Goal: Task Accomplishment & Management: Complete application form

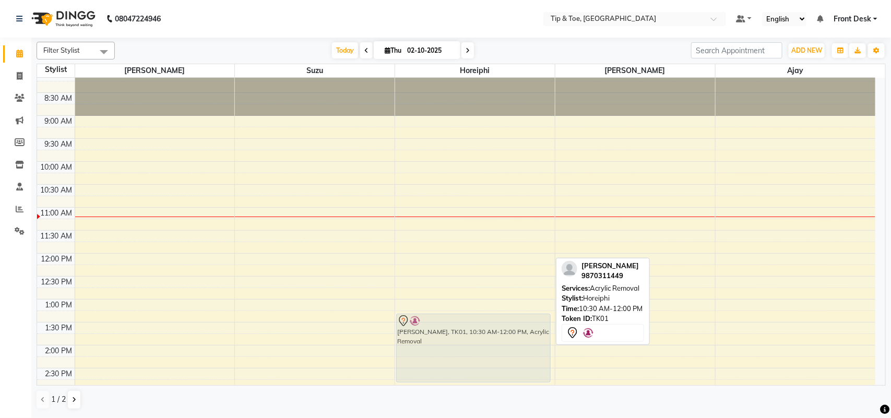
scroll to position [9, 0]
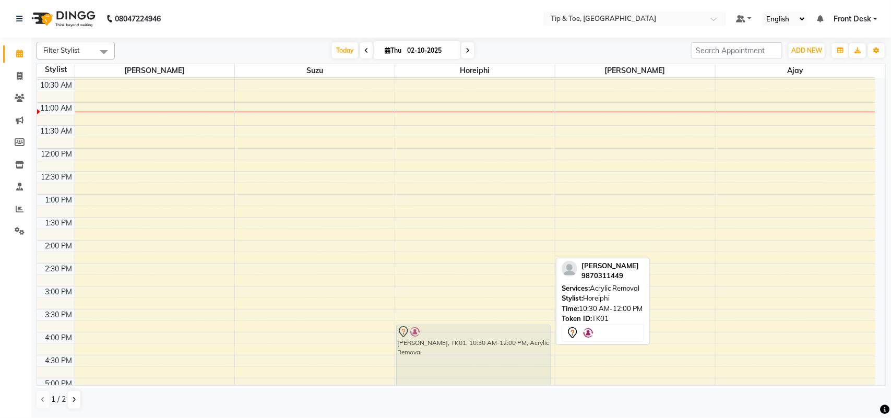
drag, startPoint x: 475, startPoint y: 237, endPoint x: 473, endPoint y: 368, distance: 131.0
click at [473, 368] on div "[PERSON_NAME], TK01, 10:30 AM-12:00 PM, Acrylic Removal [PERSON_NAME], TK01, 10…" at bounding box center [475, 263] width 160 height 596
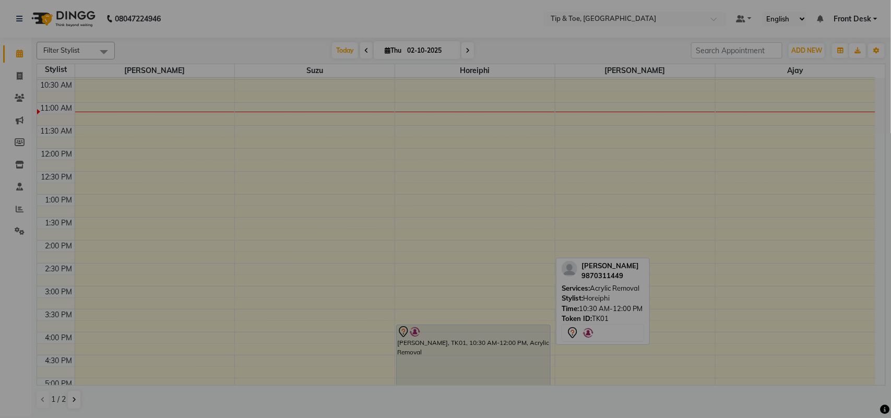
scroll to position [114, 0]
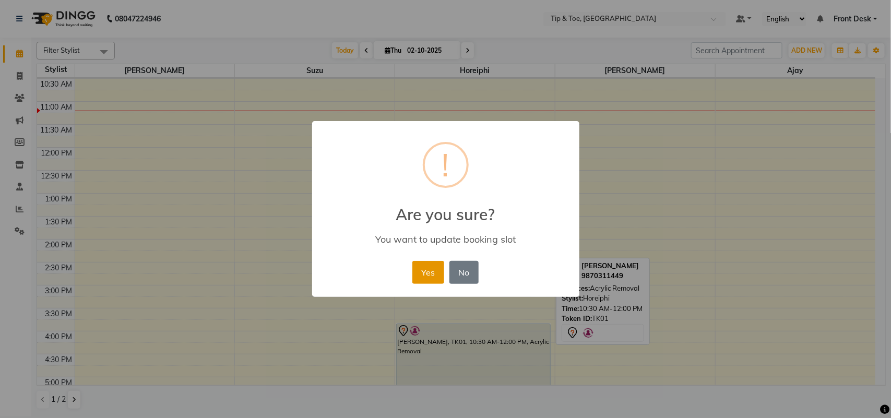
click at [429, 267] on button "Yes" at bounding box center [428, 272] width 32 height 23
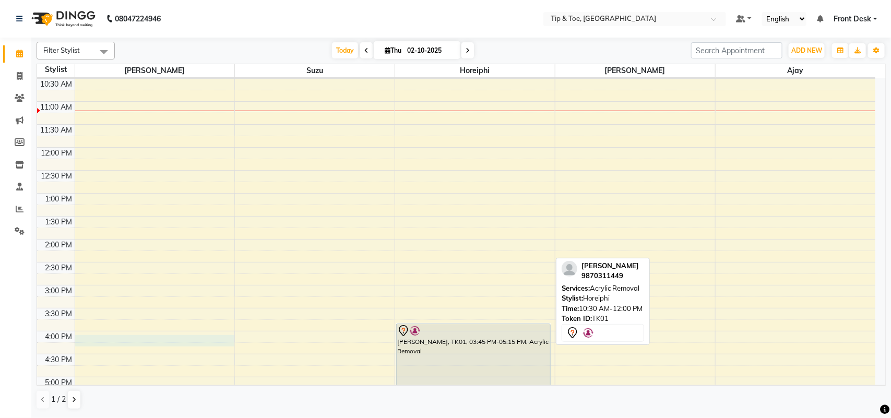
click at [122, 337] on div "8:00 AM 8:30 AM 9:00 AM 9:30 AM 10:00 AM 10:30 AM 11:00 AM 11:30 AM 12:00 PM 12…" at bounding box center [456, 262] width 838 height 596
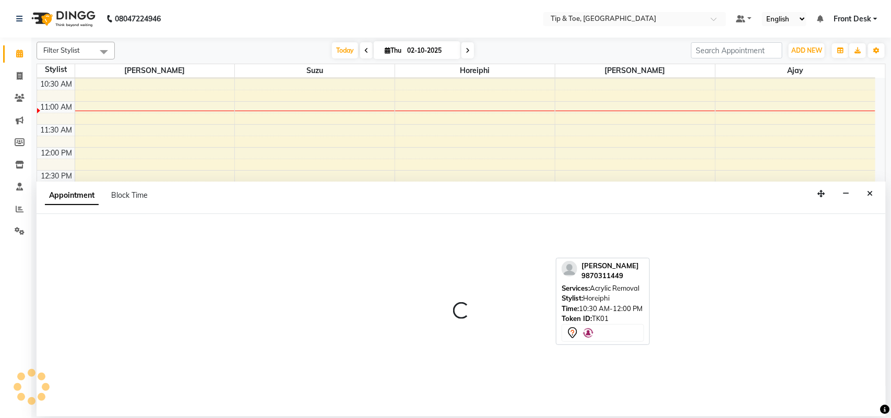
select select "38741"
select select "960"
select select "tentative"
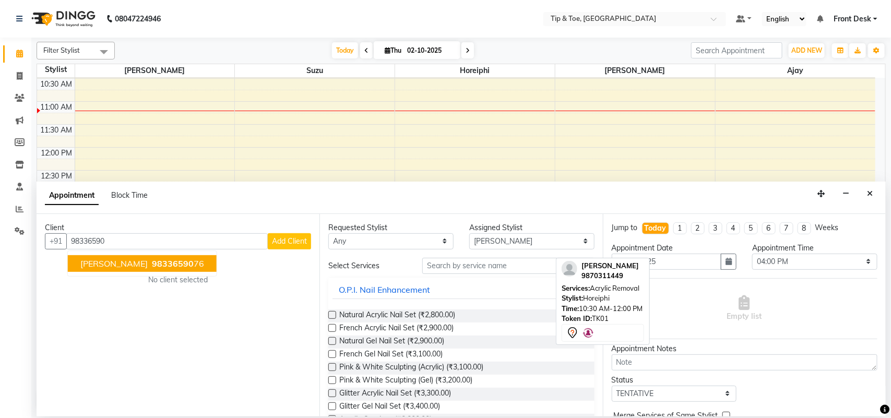
click at [157, 261] on span "98336590" at bounding box center [173, 263] width 42 height 10
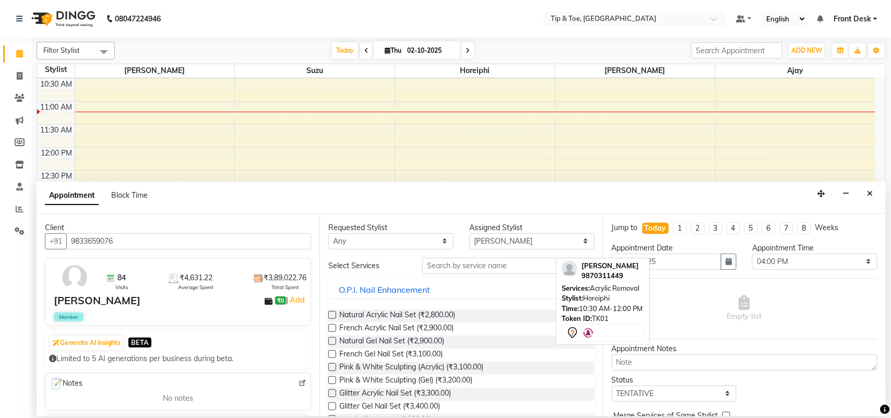
type input "9833659076"
click at [462, 267] on input "text" at bounding box center [508, 266] width 172 height 16
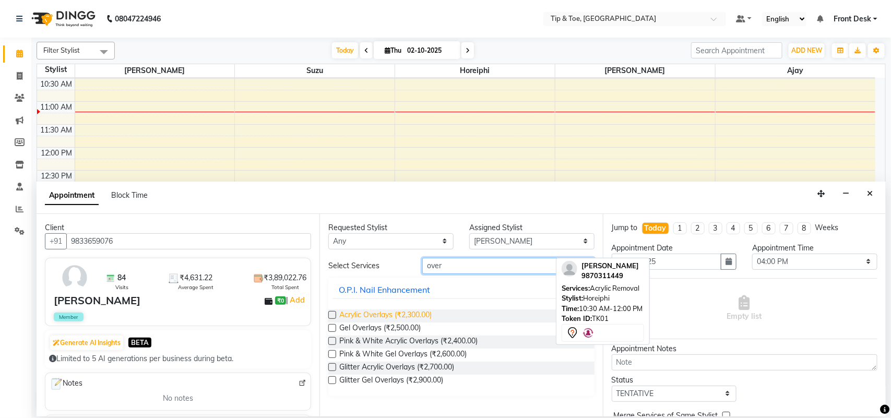
type input "over"
click at [369, 314] on span "Acrylic Overlays (₹2,300.00)" at bounding box center [385, 315] width 92 height 13
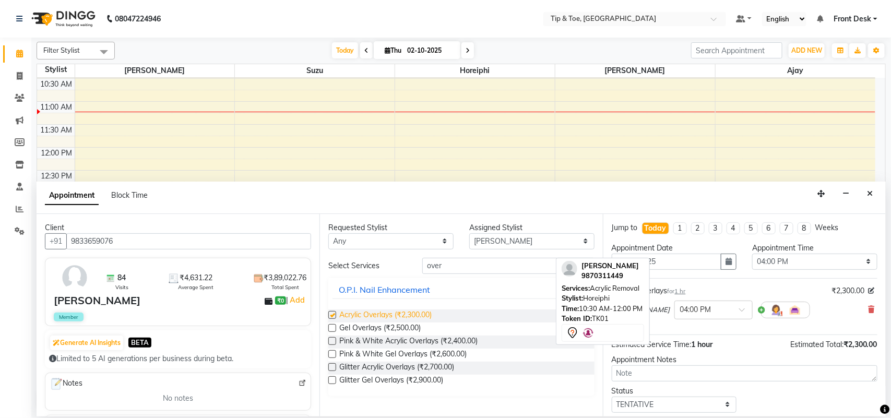
checkbox input "false"
click at [441, 241] on select "Any [PERSON_NAME] MAHESKAR [PERSON_NAME] Horeiphi [PERSON_NAME] Suzu" at bounding box center [390, 241] width 125 height 16
select select "38741"
click at [328, 233] on select "Any [PERSON_NAME] MAHESKAR [PERSON_NAME] Horeiphi [PERSON_NAME] Suzu" at bounding box center [390, 241] width 125 height 16
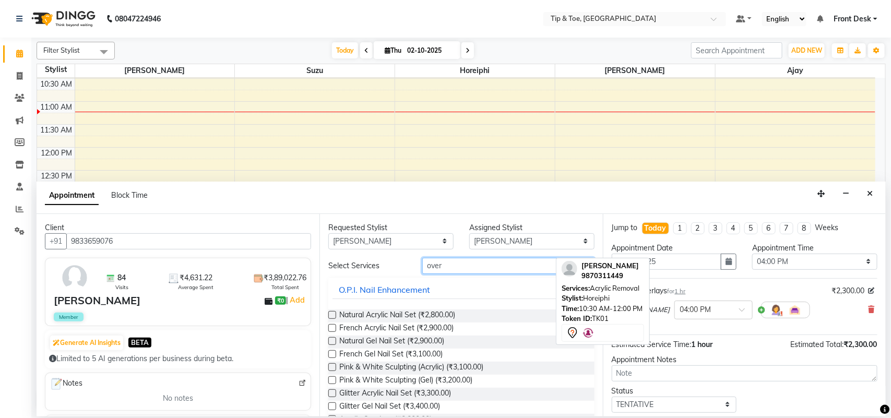
click at [450, 269] on input "over" at bounding box center [508, 266] width 172 height 16
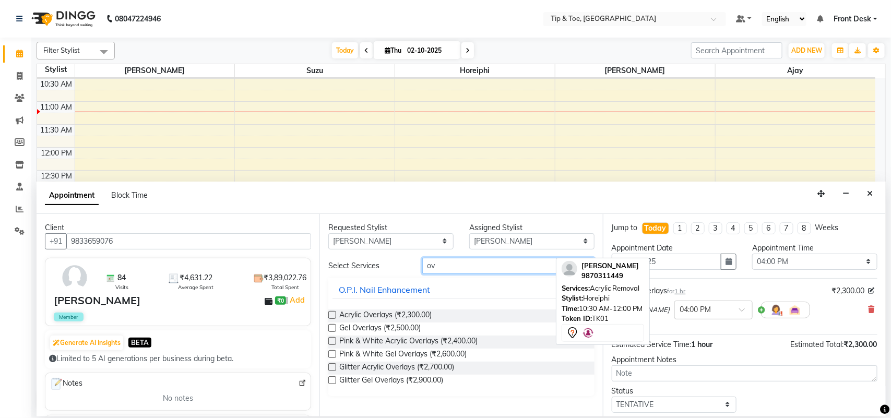
type input "o"
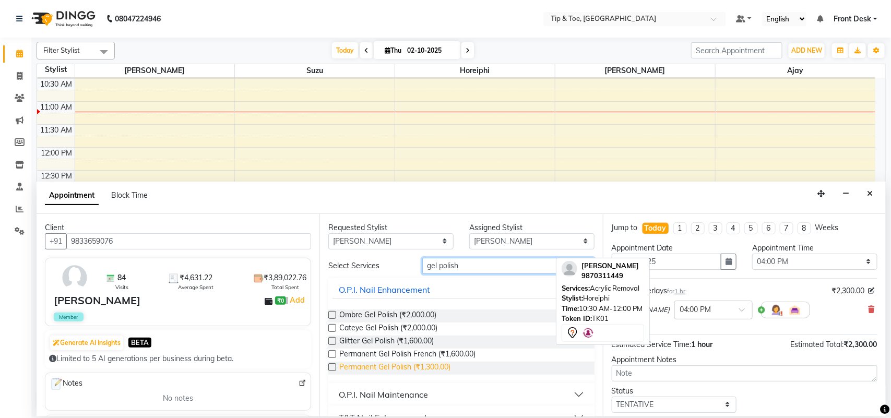
type input "gel polish"
click at [422, 364] on span "Permanent Gel Polish (₹1,300.00)" at bounding box center [394, 368] width 111 height 13
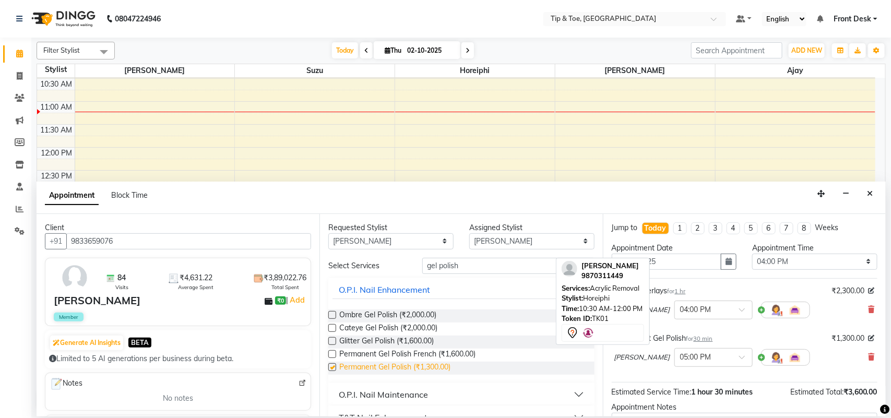
checkbox input "false"
click at [791, 368] on div "[PERSON_NAME] × 05:00 PM" at bounding box center [744, 357] width 260 height 27
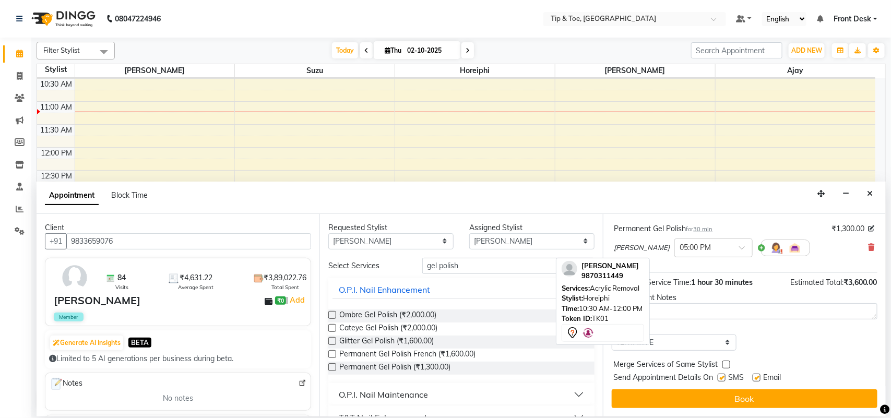
scroll to position [111, 0]
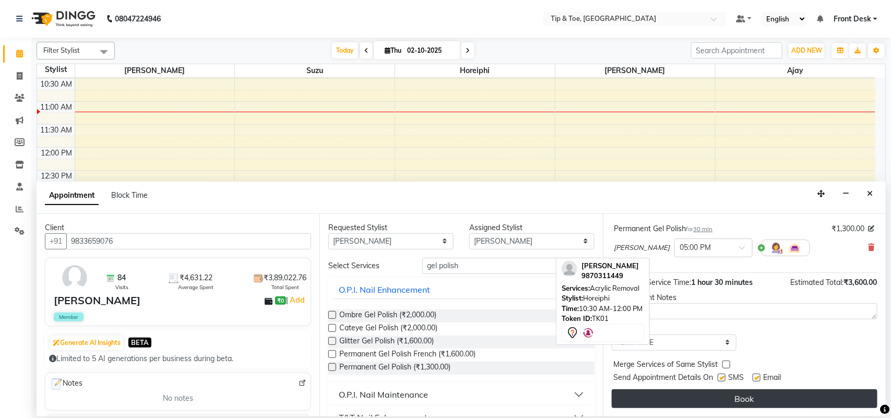
click at [748, 392] on button "Book" at bounding box center [745, 398] width 266 height 19
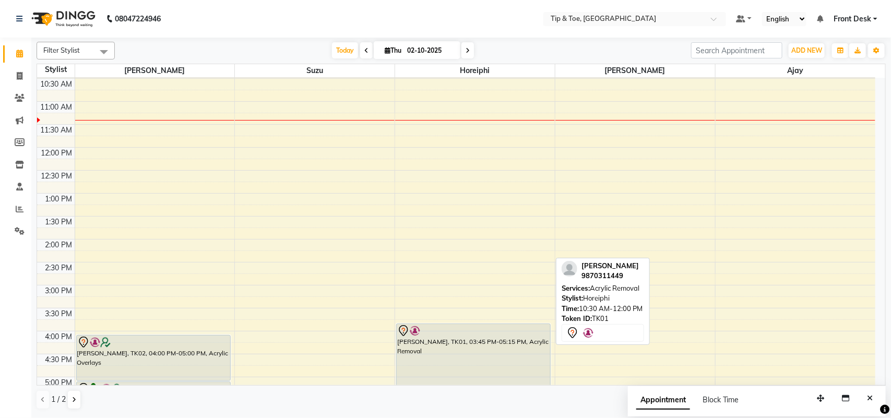
click at [495, 13] on nav "08047224946 Select Location × Tip & Toe, Peddar Road Default Panel My Panel Eng…" at bounding box center [445, 19] width 891 height 38
click at [770, 271] on div "8:00 AM 8:30 AM 9:00 AM 9:30 AM 10:00 AM 10:30 AM 11:00 AM 11:30 AM 12:00 PM 12…" at bounding box center [456, 262] width 838 height 596
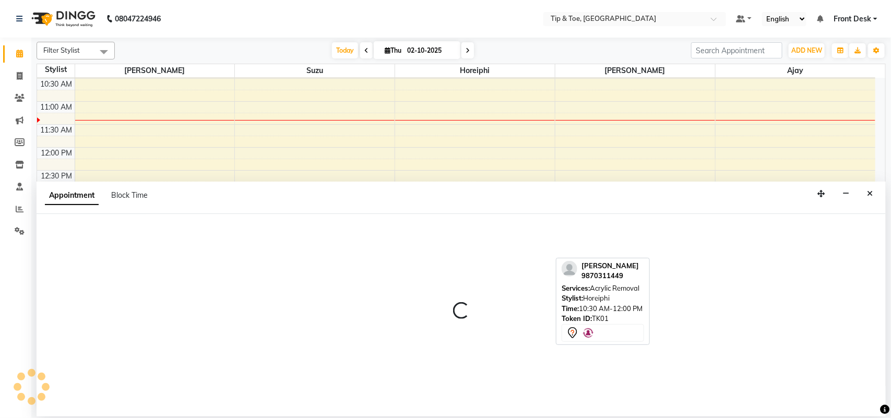
select select "89043"
select select "tentative"
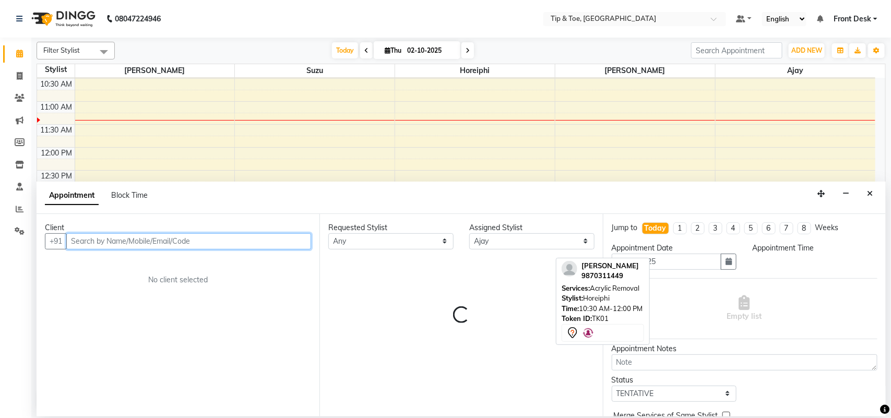
select select "870"
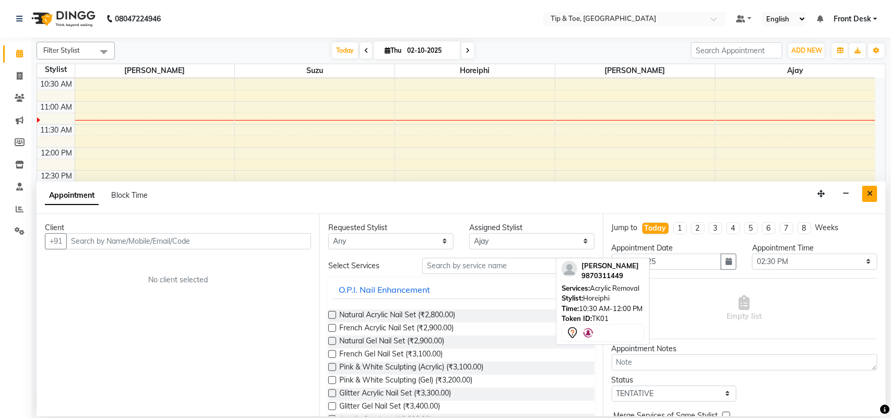
click at [874, 189] on button "Close" at bounding box center [869, 194] width 15 height 16
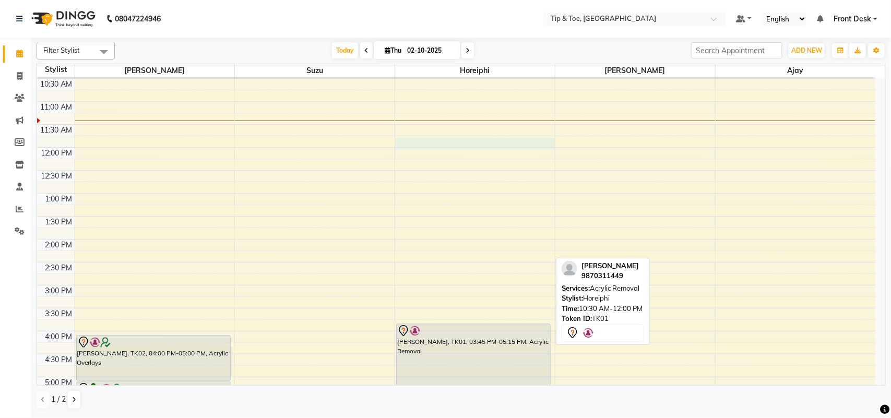
click at [437, 140] on div "8:00 AM 8:30 AM 9:00 AM 9:30 AM 10:00 AM 10:30 AM 11:00 AM 11:30 AM 12:00 PM 12…" at bounding box center [456, 262] width 838 height 596
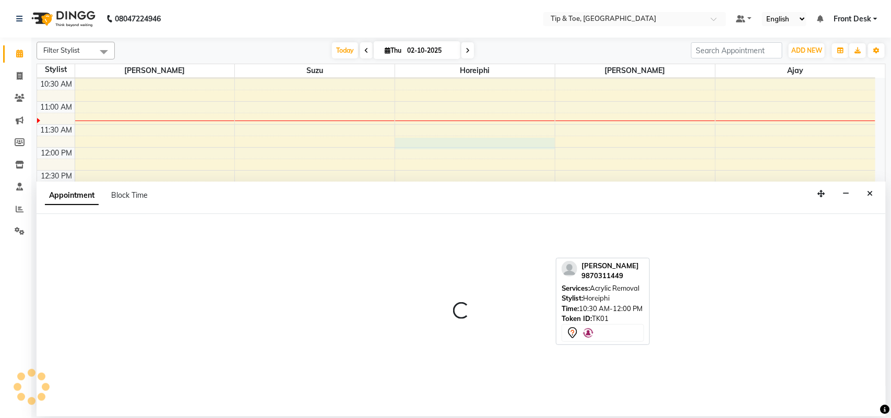
select select "38767"
select select "705"
select select "tentative"
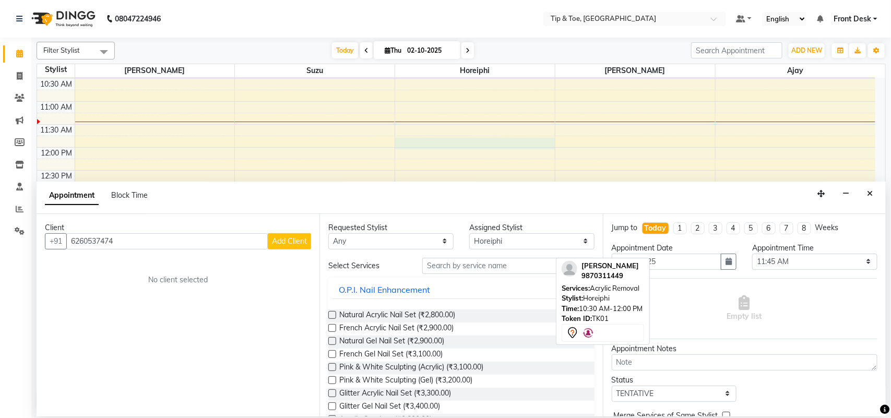
type input "6260537474"
click at [277, 243] on span "Add Client" at bounding box center [289, 240] width 35 height 9
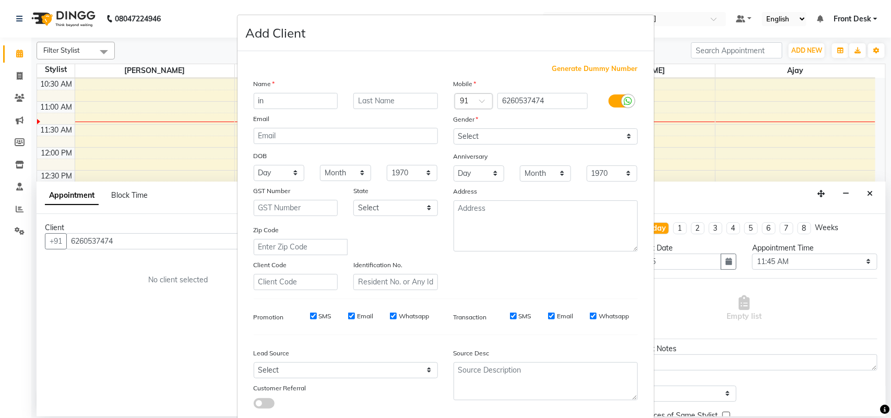
type input "i"
type input "Insiya"
click at [497, 139] on select "Select [DEMOGRAPHIC_DATA] [DEMOGRAPHIC_DATA] Other Prefer Not To Say" at bounding box center [545, 136] width 184 height 16
select select "[DEMOGRAPHIC_DATA]"
click at [453, 128] on select "Select [DEMOGRAPHIC_DATA] [DEMOGRAPHIC_DATA] Other Prefer Not To Say" at bounding box center [545, 136] width 184 height 16
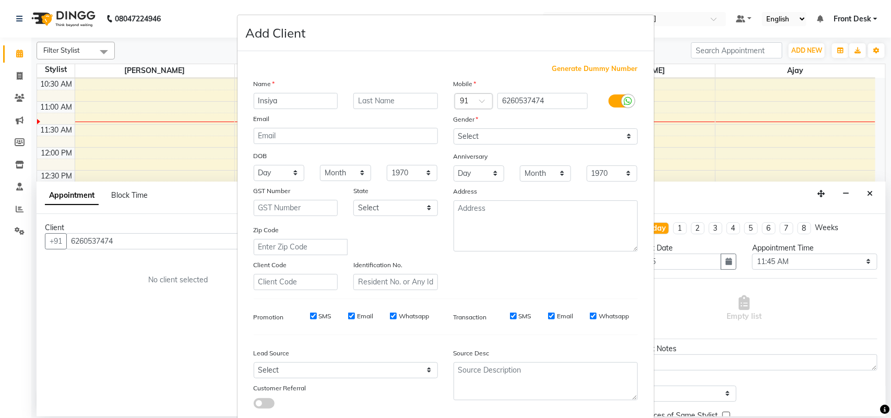
click at [573, 343] on div "Source Desc" at bounding box center [546, 375] width 200 height 65
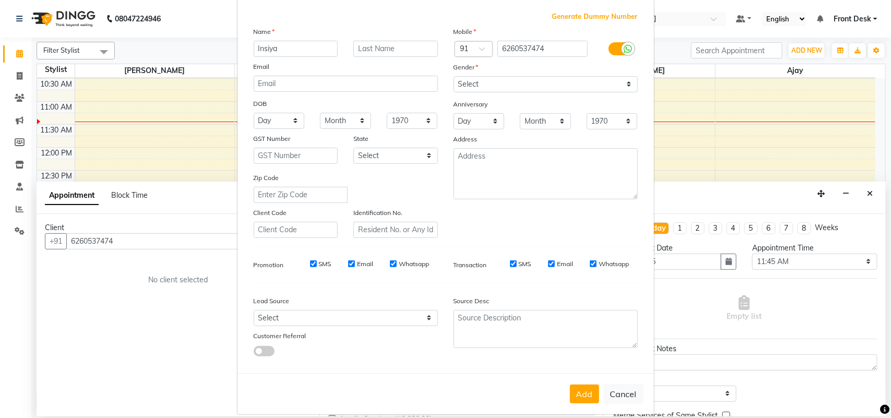
scroll to position [60, 0]
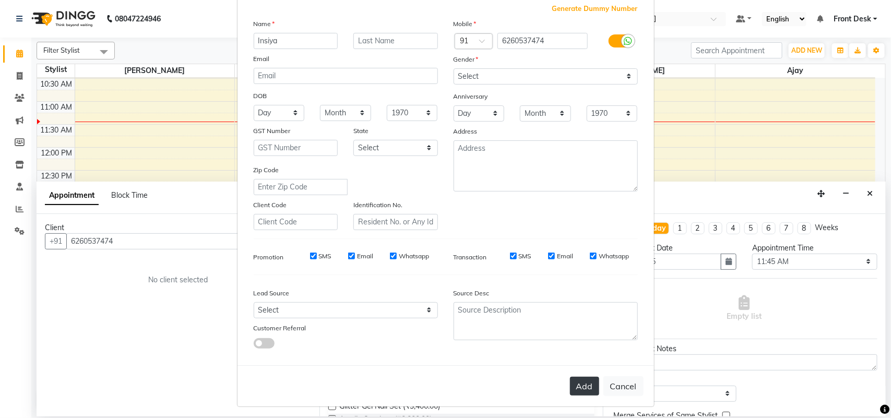
click at [588, 380] on button "Add" at bounding box center [584, 386] width 29 height 19
select select
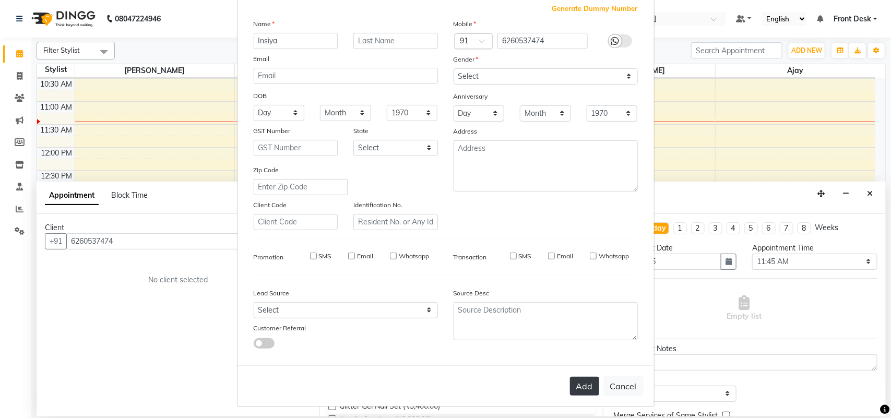
select select
checkbox input "false"
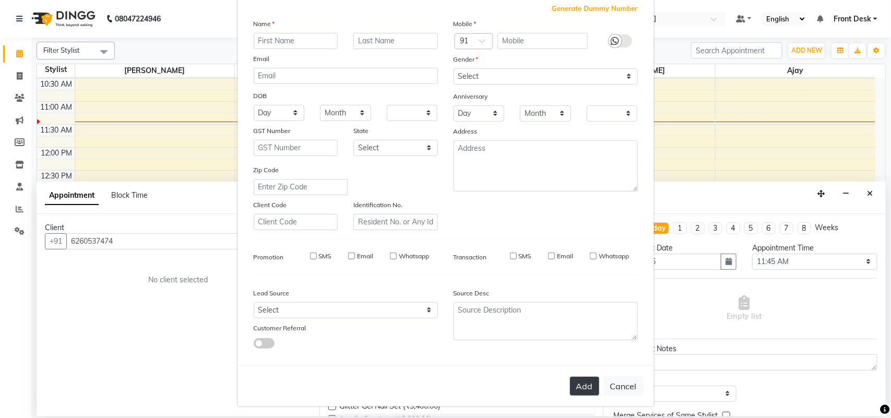
checkbox input "false"
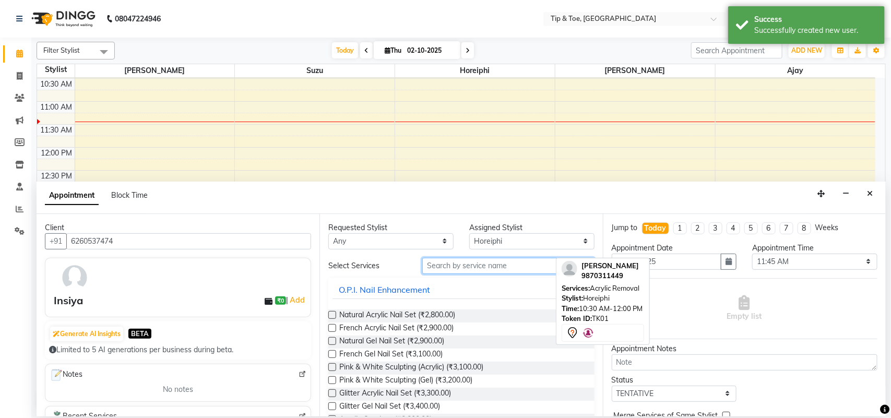
click at [484, 265] on input "text" at bounding box center [508, 266] width 172 height 16
click at [430, 316] on span "Natural Acrylic Nail Set (₹2,800.00)" at bounding box center [397, 315] width 116 height 13
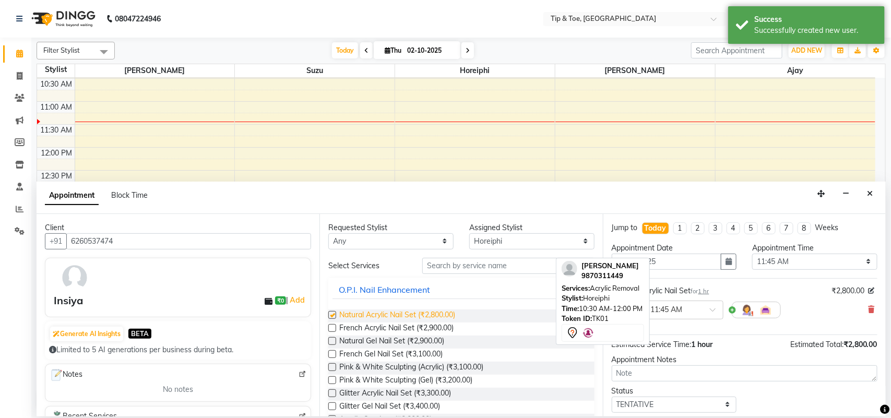
checkbox input "false"
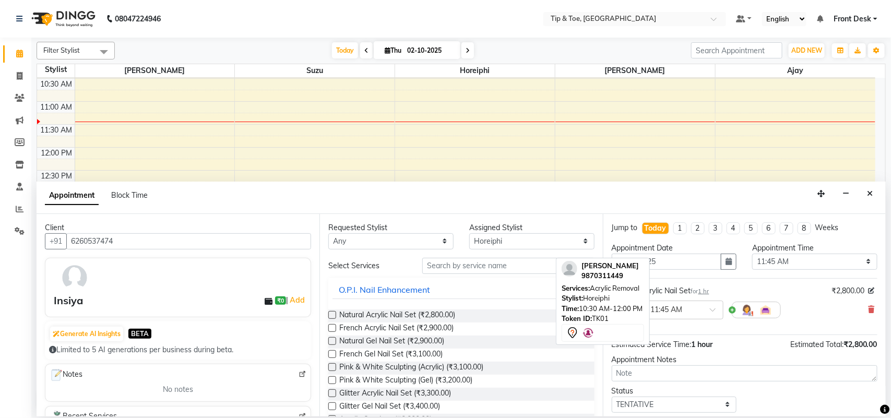
click at [789, 393] on div "Status Select TENTATIVE CONFIRM CHECK-IN UPCOMING" at bounding box center [744, 399] width 281 height 27
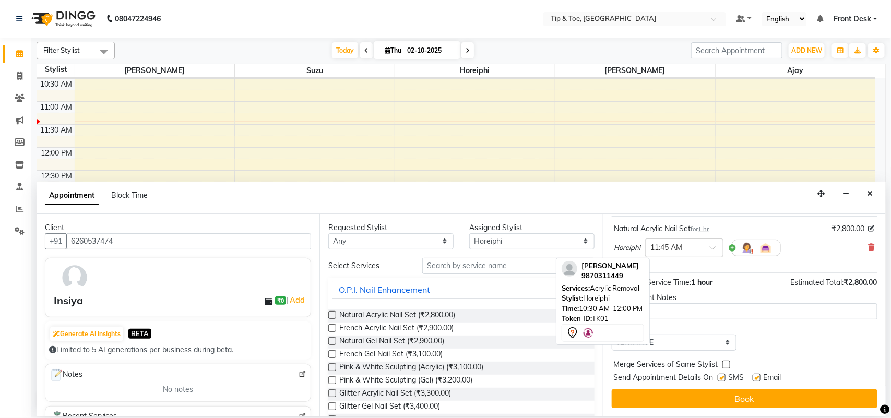
scroll to position [63, 0]
click at [789, 393] on button "Book" at bounding box center [745, 398] width 266 height 19
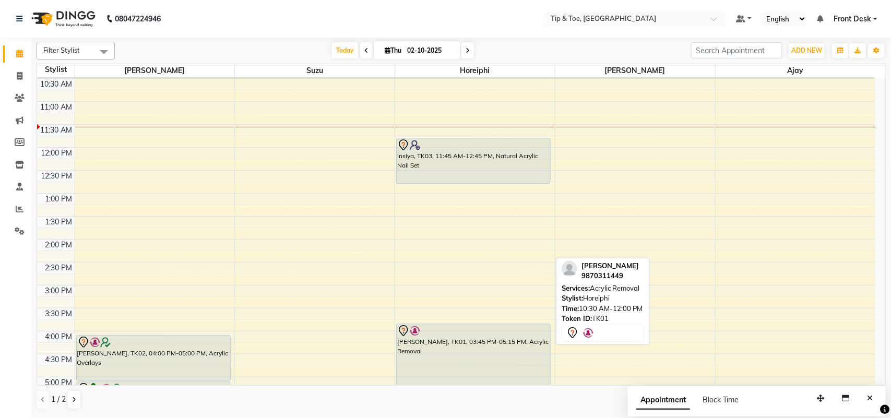
click at [632, 312] on div "Time: 10:30 AM-12:00 PM" at bounding box center [602, 309] width 82 height 10
click at [770, 196] on div "8:00 AM 8:30 AM 9:00 AM 9:30 AM 10:00 AM 10:30 AM 11:00 AM 11:30 AM 12:00 PM 12…" at bounding box center [456, 262] width 838 height 596
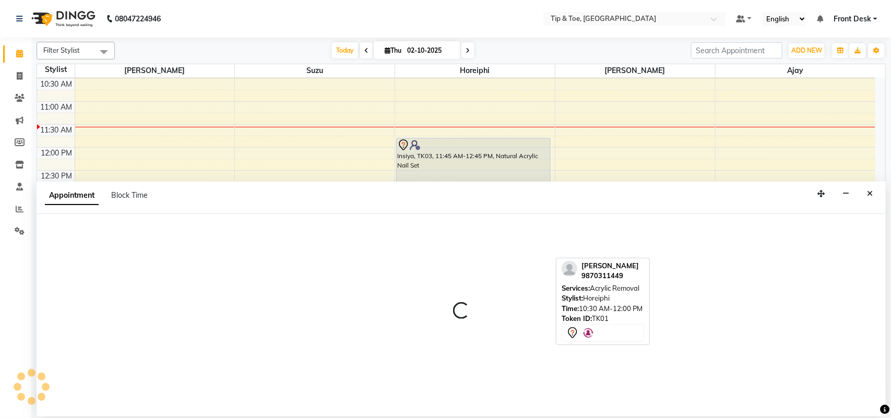
select select "89043"
select select "780"
select select "tentative"
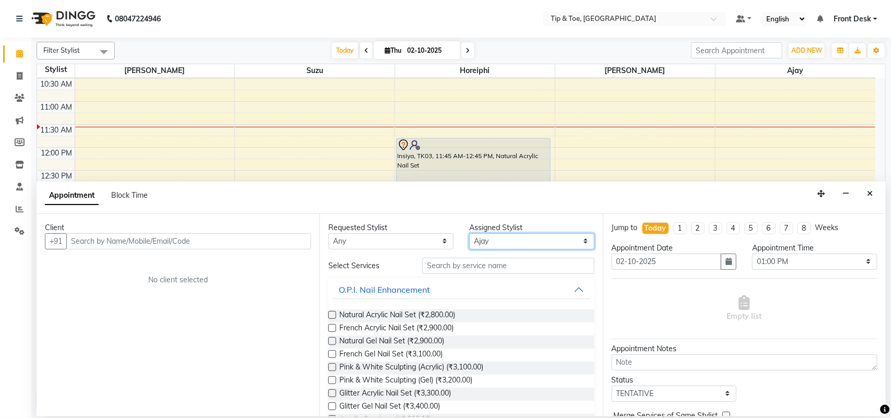
click at [512, 240] on select "Select [PERSON_NAME] MAHESKAR [PERSON_NAME] Horeiphi [PERSON_NAME] Suzu" at bounding box center [531, 241] width 125 height 16
select select "38703"
click at [469, 233] on select "Select [PERSON_NAME] MAHESKAR [PERSON_NAME] Horeiphi [PERSON_NAME] Suzu" at bounding box center [531, 241] width 125 height 16
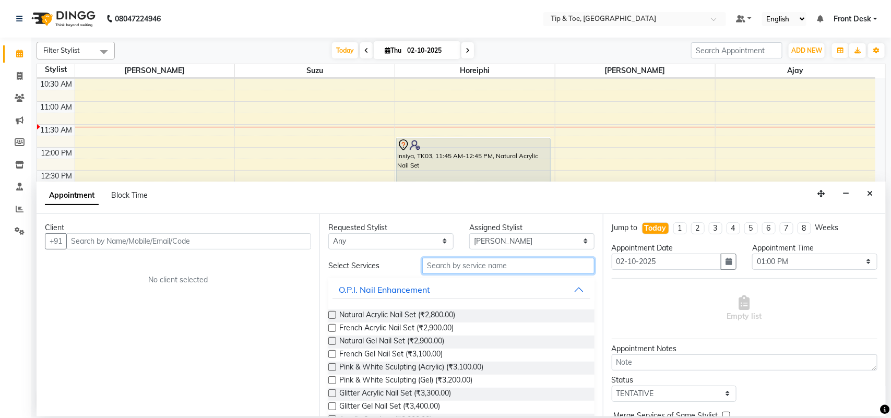
click at [457, 264] on input "text" at bounding box center [508, 266] width 172 height 16
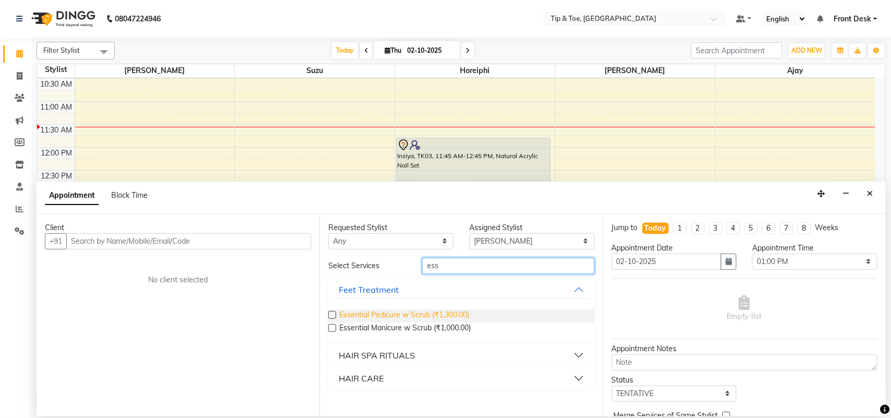
type input "ess"
click at [389, 312] on span "Essential Pedicure w Scrub (₹1,300.00)" at bounding box center [404, 315] width 130 height 13
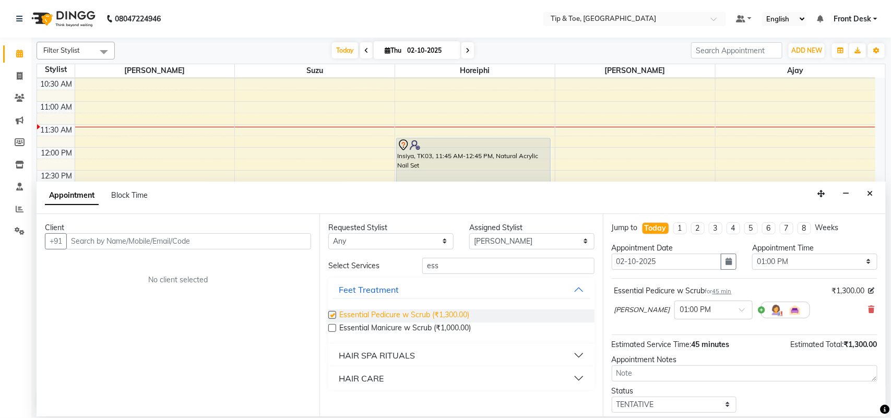
checkbox input "false"
click at [499, 242] on select "Select [PERSON_NAME] MAHESKAR [PERSON_NAME] Horeiphi [PERSON_NAME] Suzu" at bounding box center [531, 241] width 125 height 16
select select "38767"
click at [469, 233] on select "Select [PERSON_NAME] MAHESKAR [PERSON_NAME] Horeiphi [PERSON_NAME] Suzu" at bounding box center [531, 241] width 125 height 16
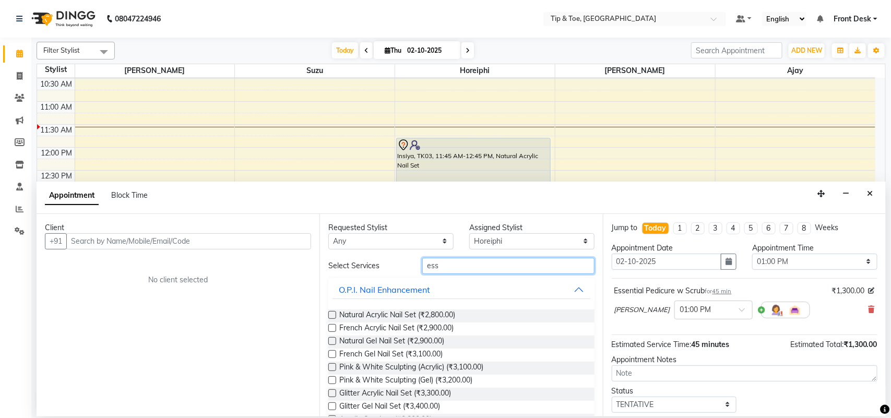
click at [461, 261] on input "ess" at bounding box center [508, 266] width 172 height 16
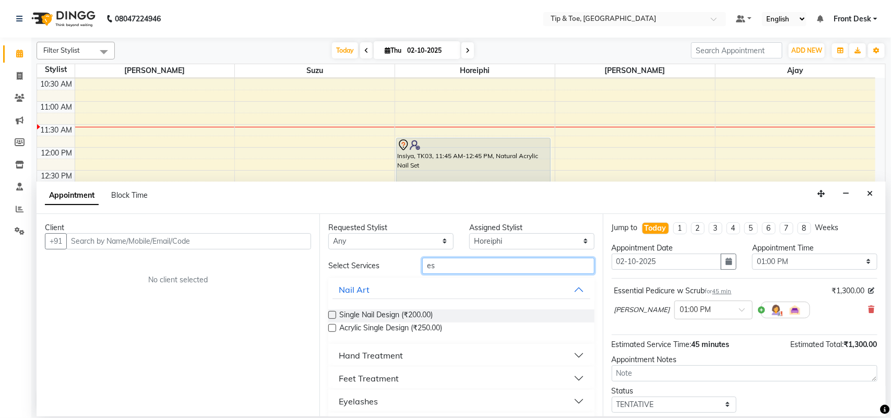
type input "ess"
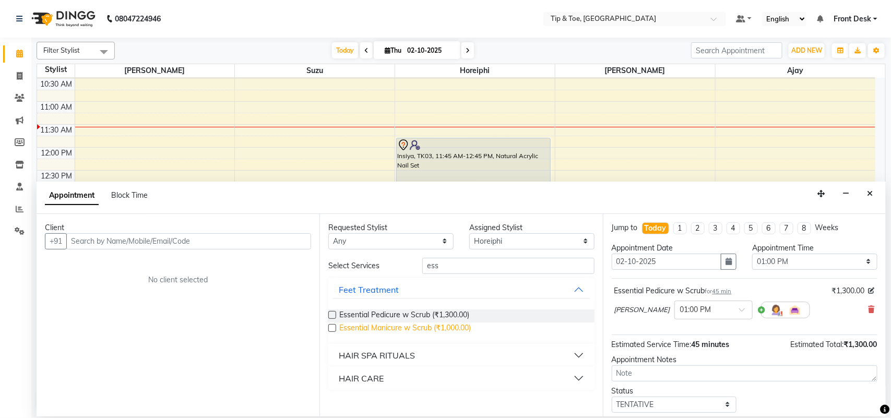
click at [392, 327] on span "Essential Manicure w Scrub (₹1,000.00)" at bounding box center [404, 328] width 131 height 13
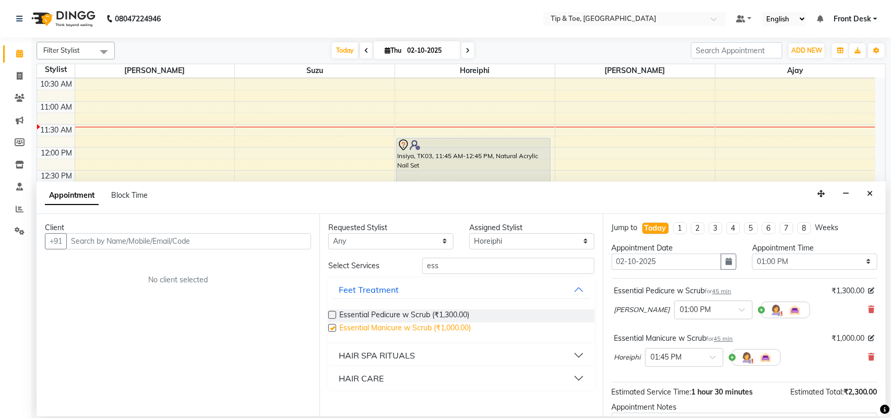
checkbox input "false"
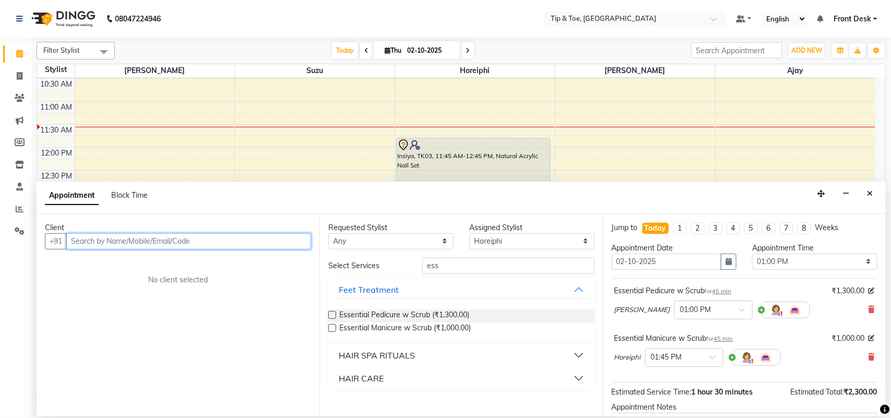
click at [230, 241] on input "text" at bounding box center [188, 241] width 245 height 16
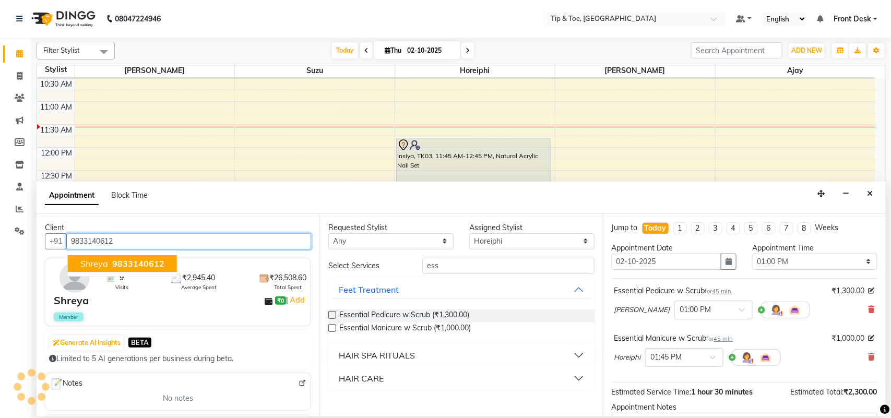
click at [147, 266] on span "9833140612" at bounding box center [138, 263] width 52 height 10
type input "9833140612"
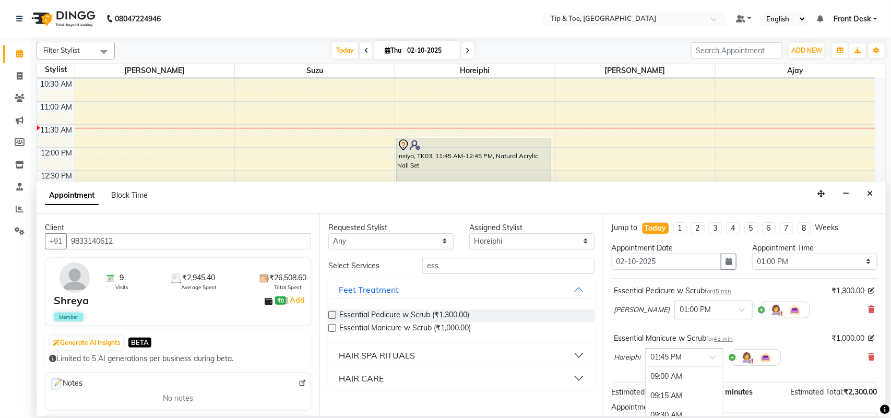
click at [712, 356] on span at bounding box center [716, 360] width 13 height 11
click at [688, 395] on div "01:00 PM" at bounding box center [683, 396] width 77 height 19
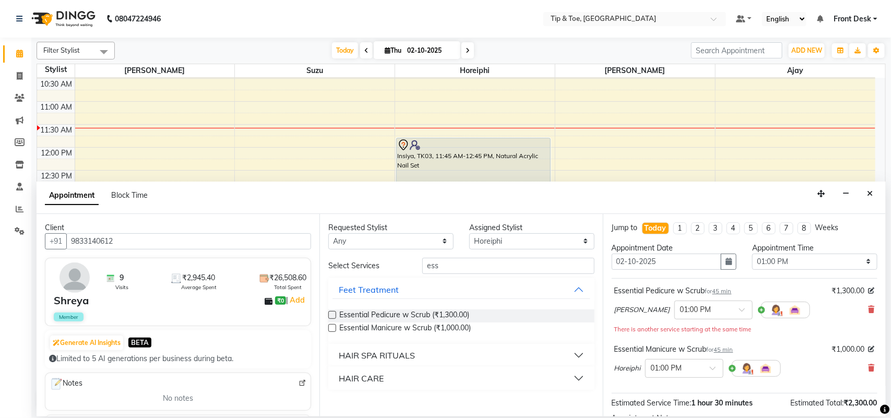
click at [809, 362] on div "Horeiphi × 01:00 PM" at bounding box center [744, 368] width 260 height 27
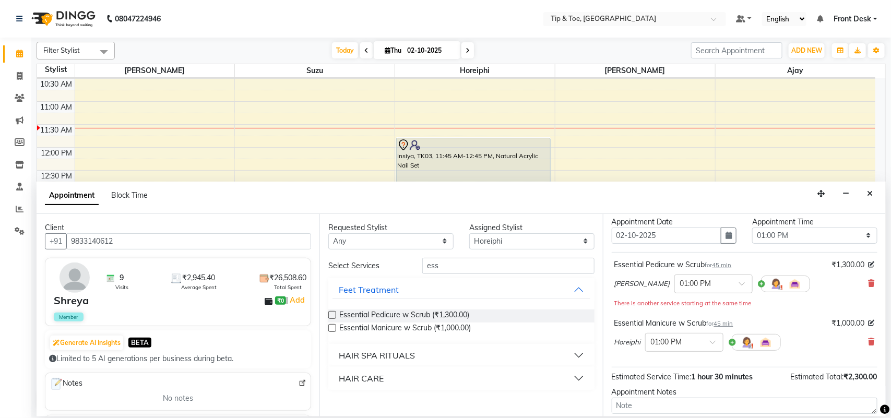
scroll to position [122, 0]
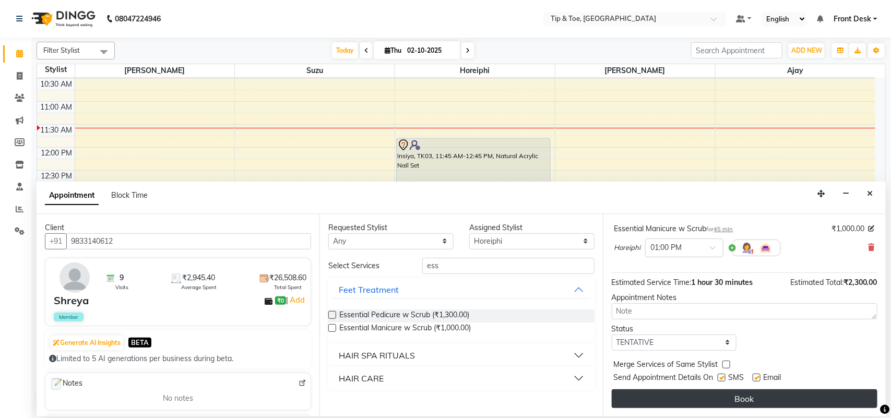
click at [786, 400] on button "Book" at bounding box center [745, 398] width 266 height 19
